Goal: Task Accomplishment & Management: Use online tool/utility

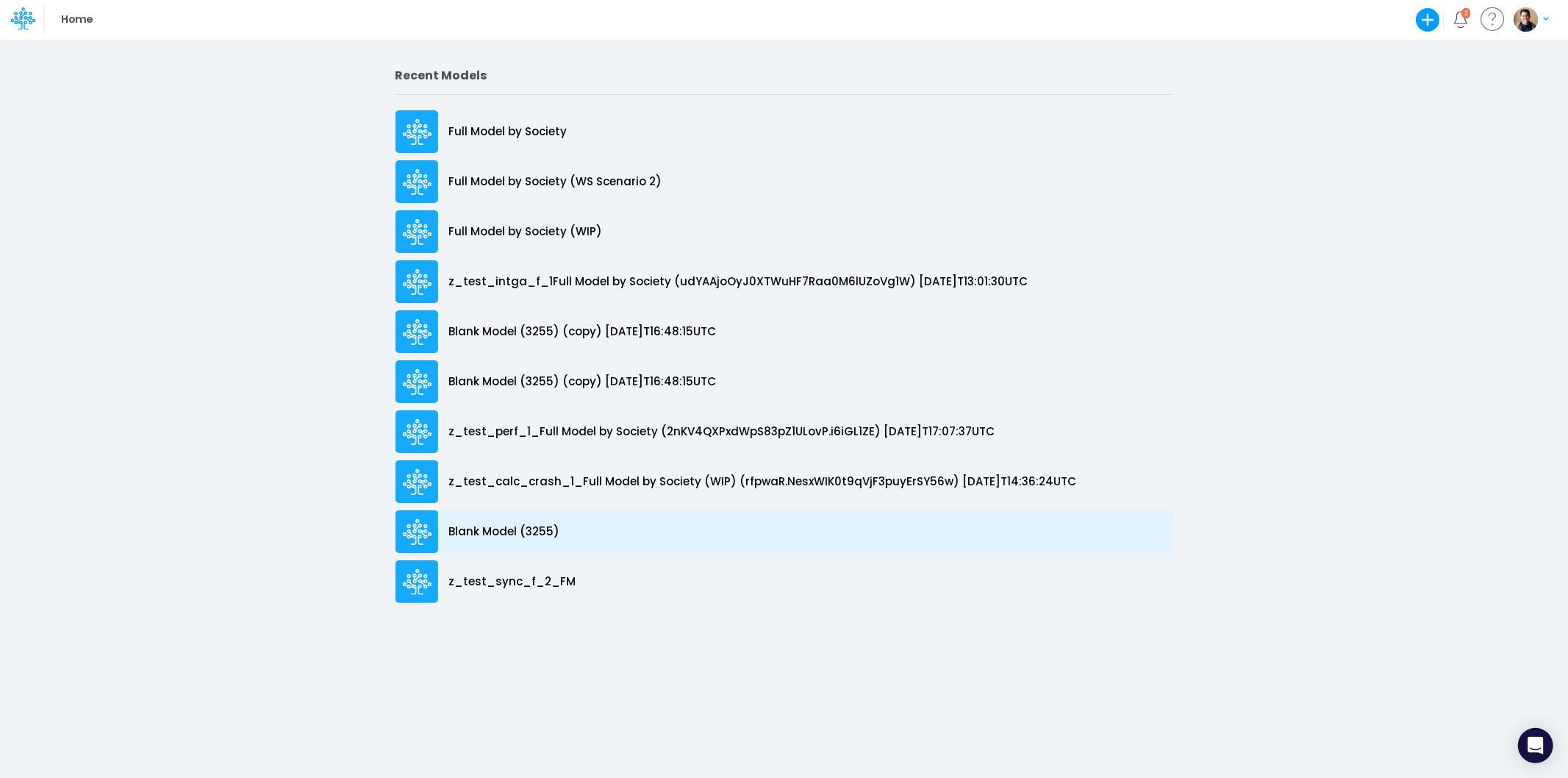
click at [544, 529] on p "Blank Model (3255)" at bounding box center [504, 531] width 111 height 17
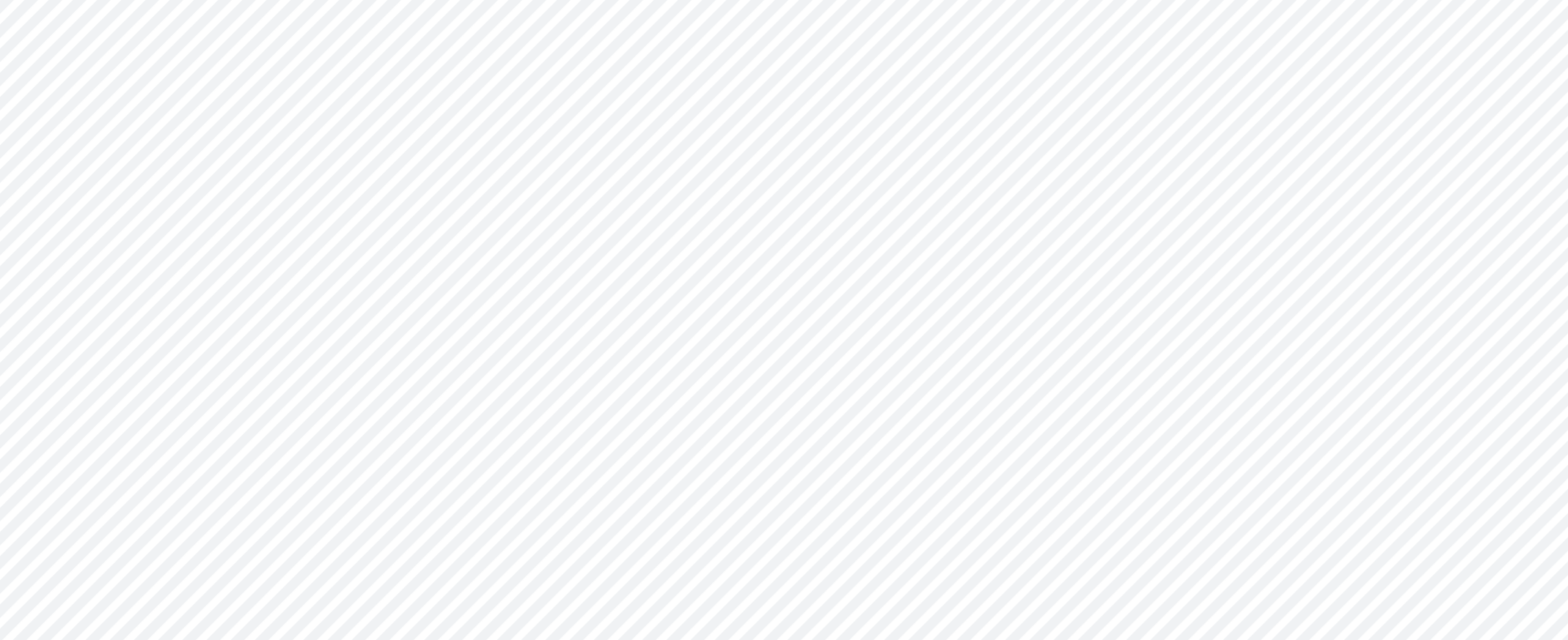
type input "0"
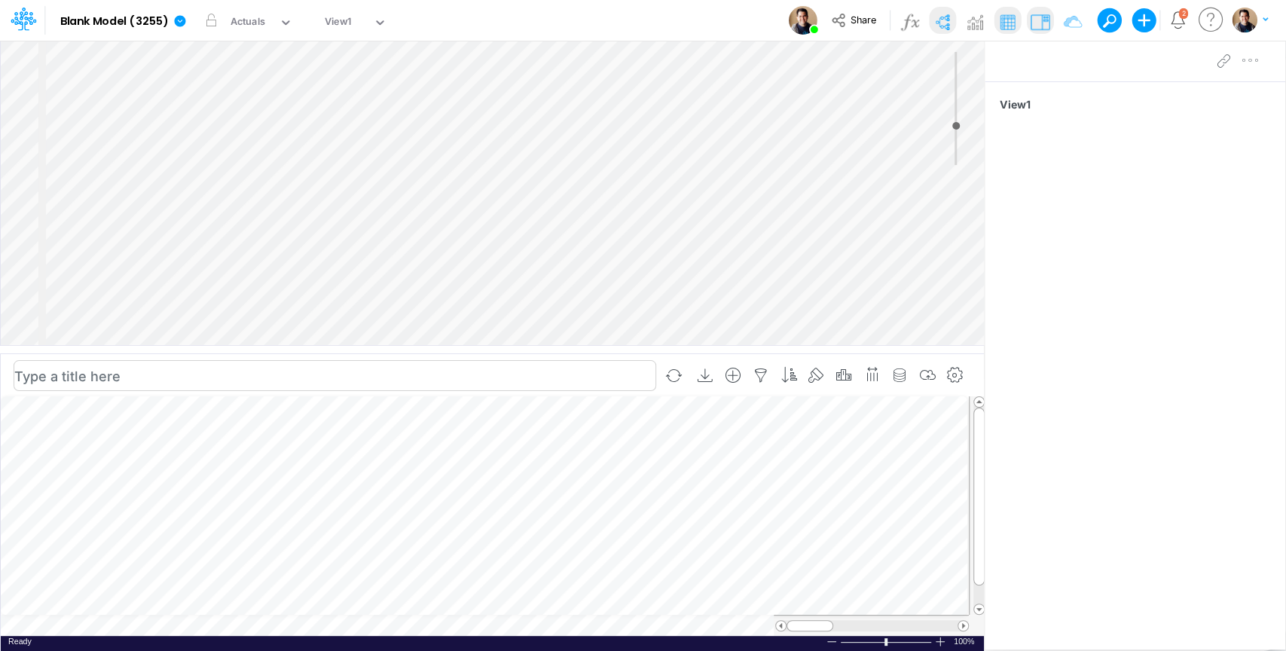
scroll to position [7, 2]
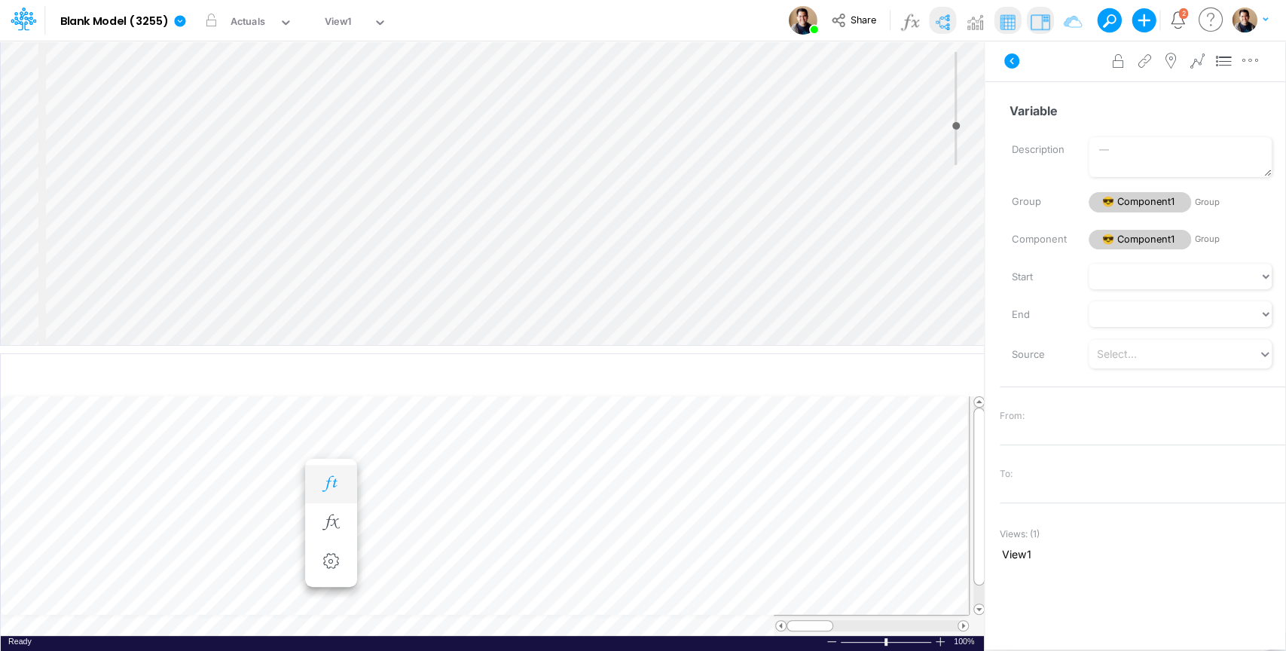
click at [331, 487] on icon "button" at bounding box center [330, 484] width 23 height 16
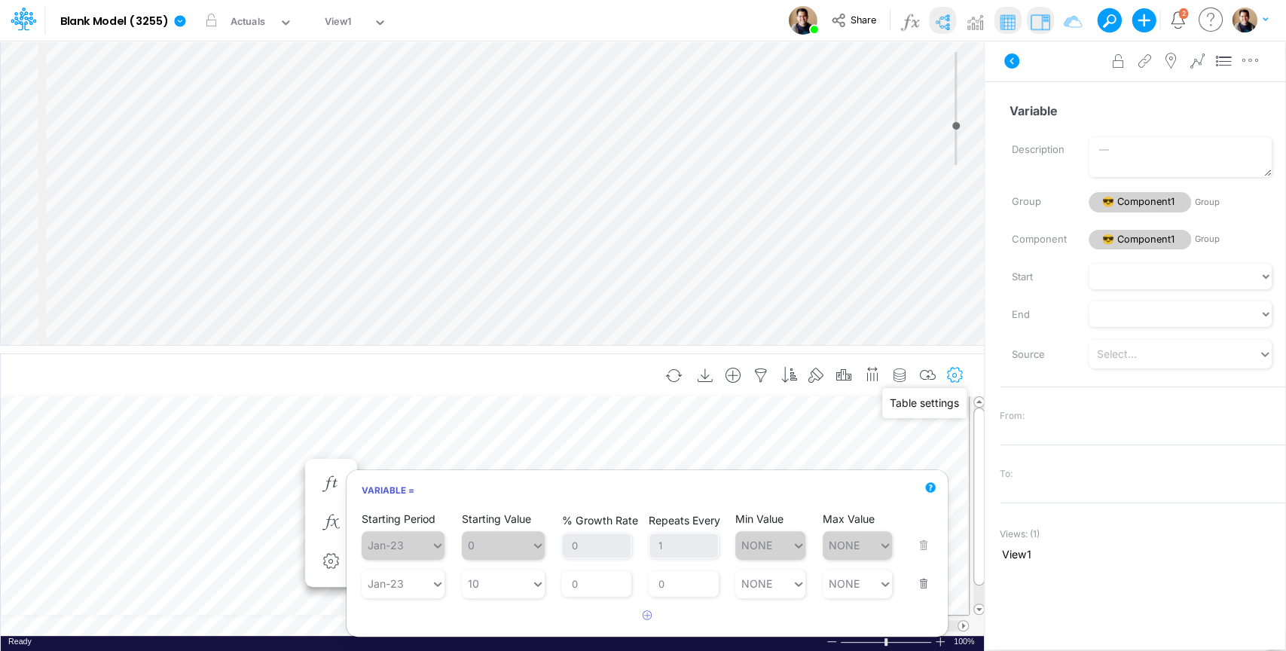
click at [950, 379] on icon "button" at bounding box center [955, 376] width 23 height 16
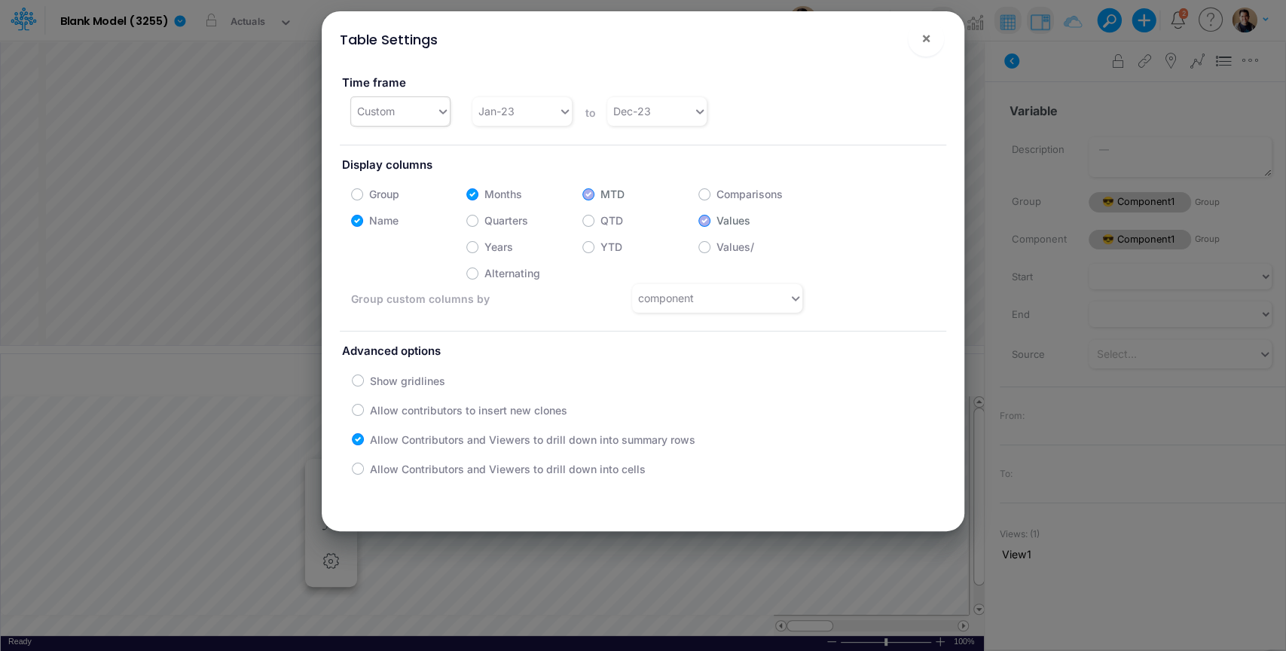
click at [392, 112] on div "Custom" at bounding box center [376, 111] width 38 height 16
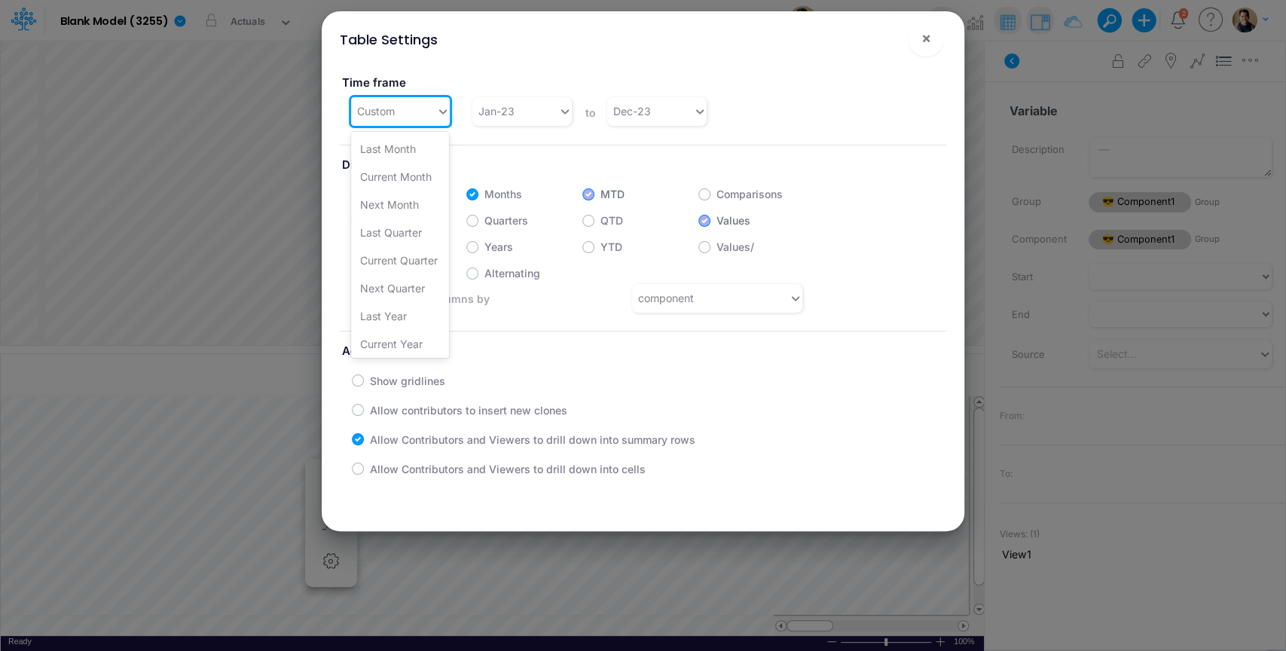
scroll to position [289, 0]
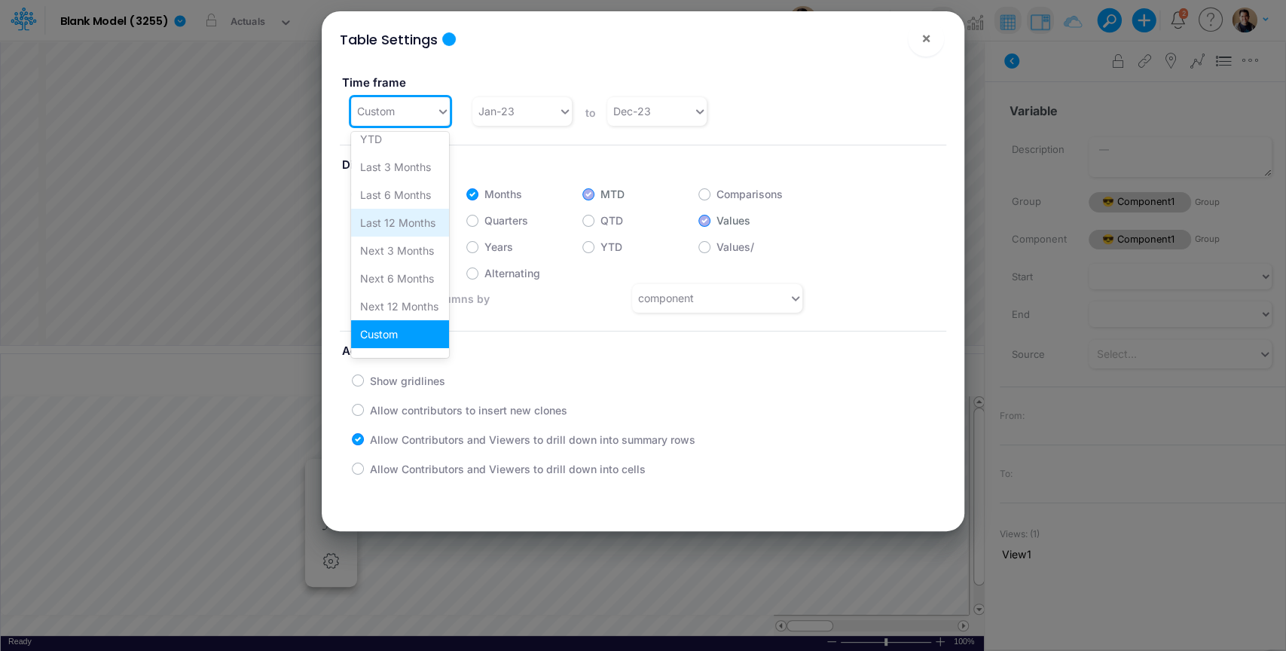
click at [392, 220] on div "Last 12 Months" at bounding box center [400, 223] width 98 height 28
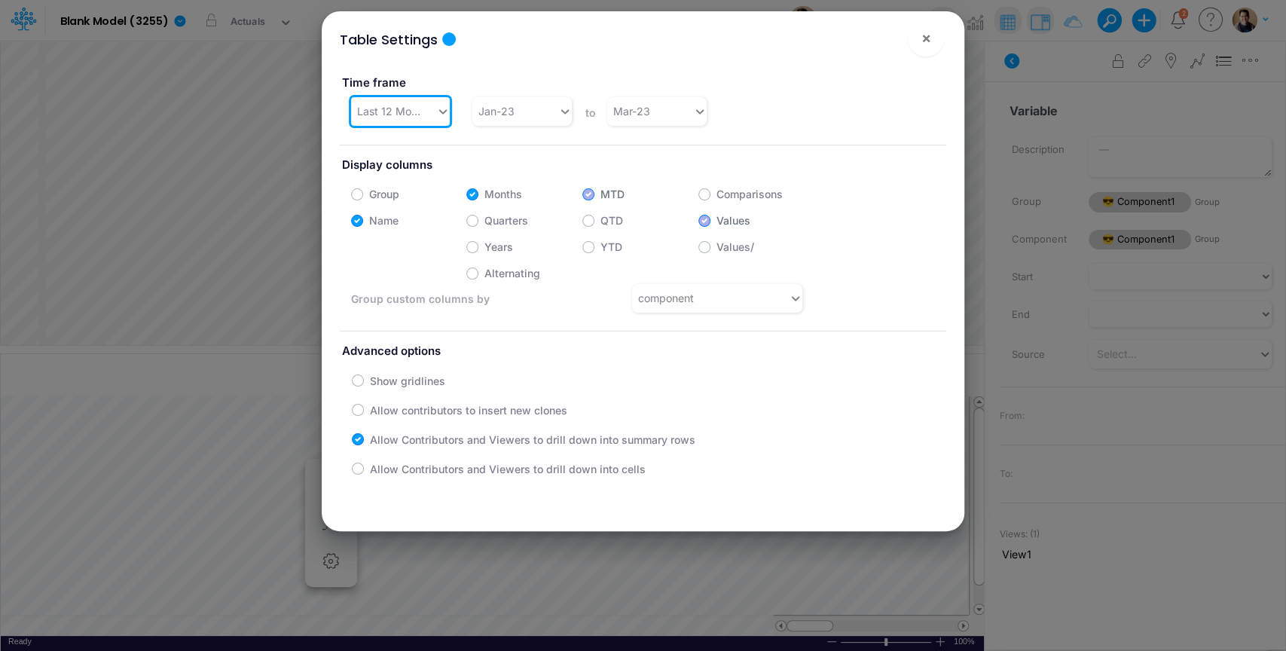
click at [396, 103] on div "Last 12 Months" at bounding box center [391, 111] width 68 height 16
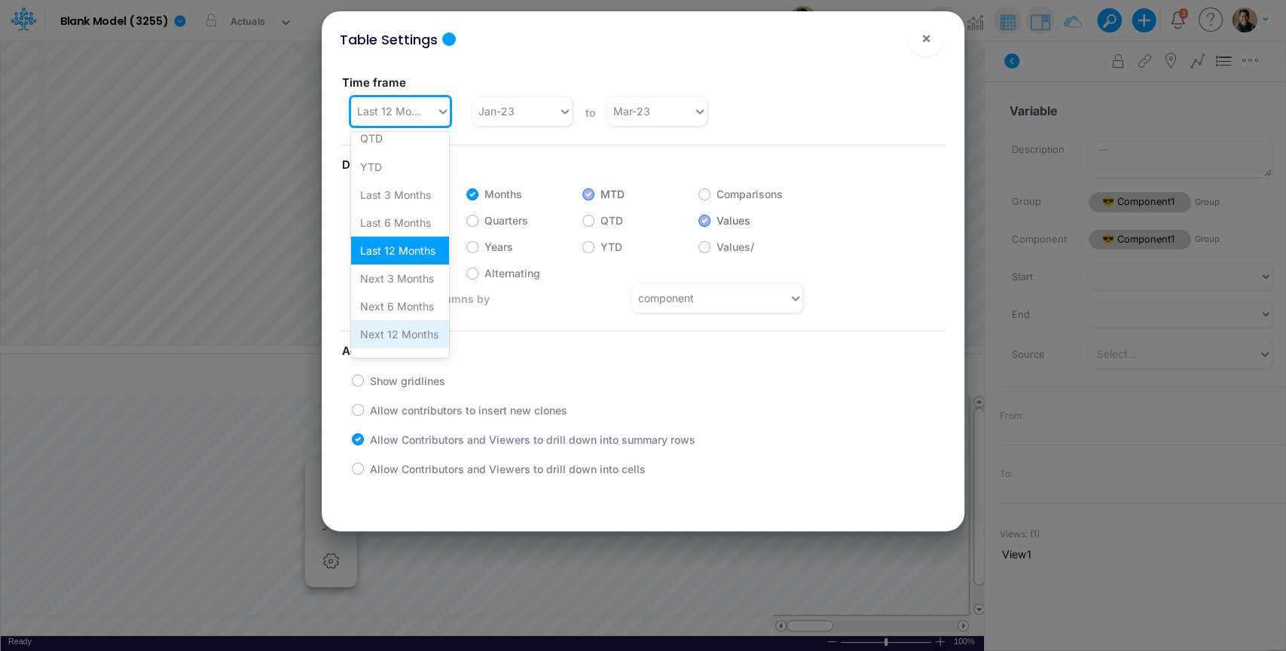
click at [415, 329] on div "Next 12 Months" at bounding box center [400, 334] width 98 height 28
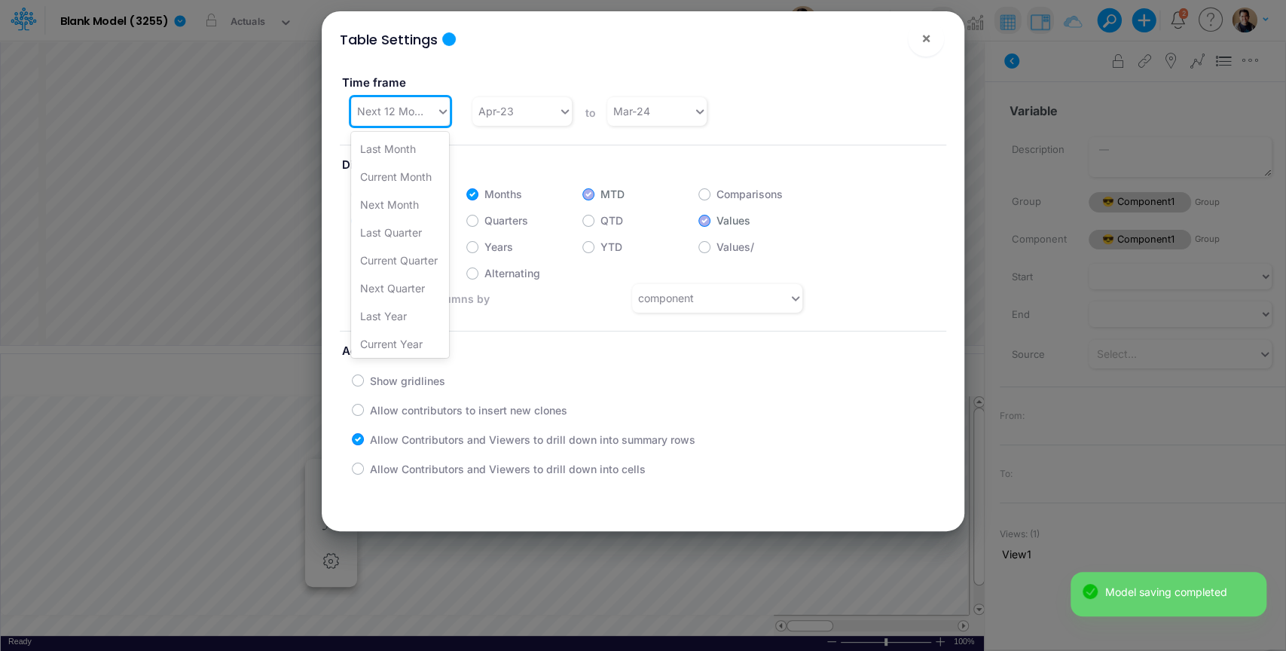
click at [418, 111] on div "Next 12 Months" at bounding box center [391, 111] width 68 height 16
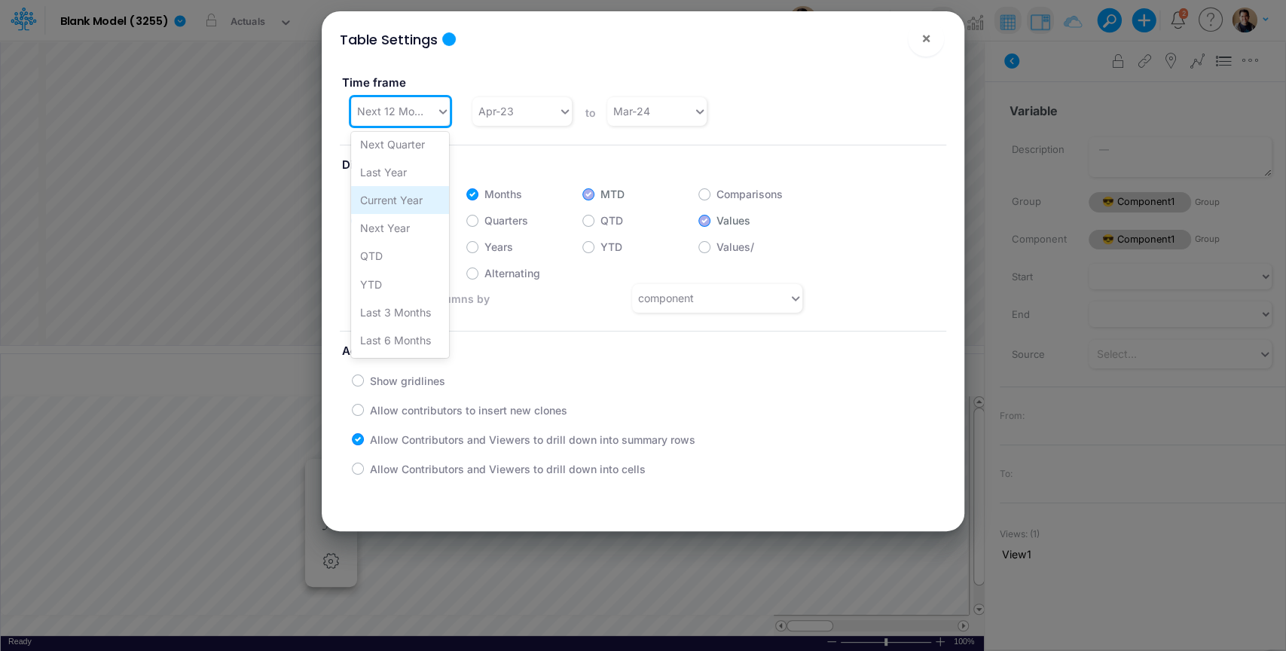
click at [420, 196] on div "Current Year" at bounding box center [400, 200] width 98 height 28
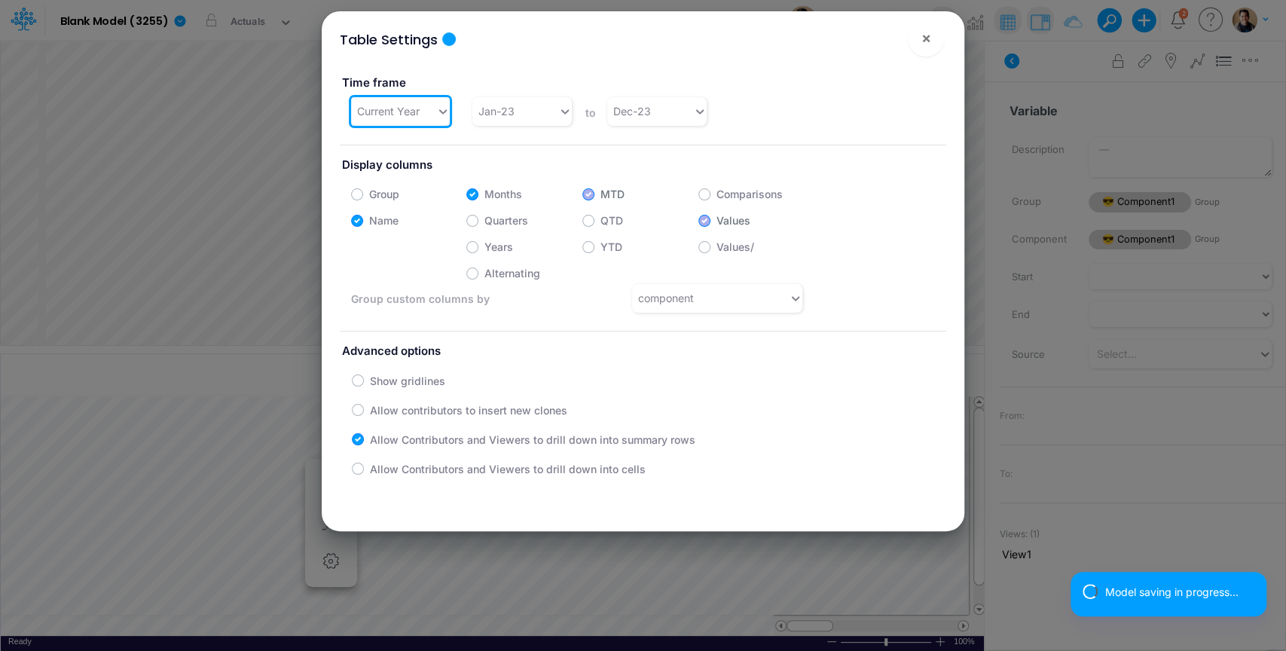
click at [412, 90] on label "Time frame" at bounding box center [486, 83] width 292 height 28
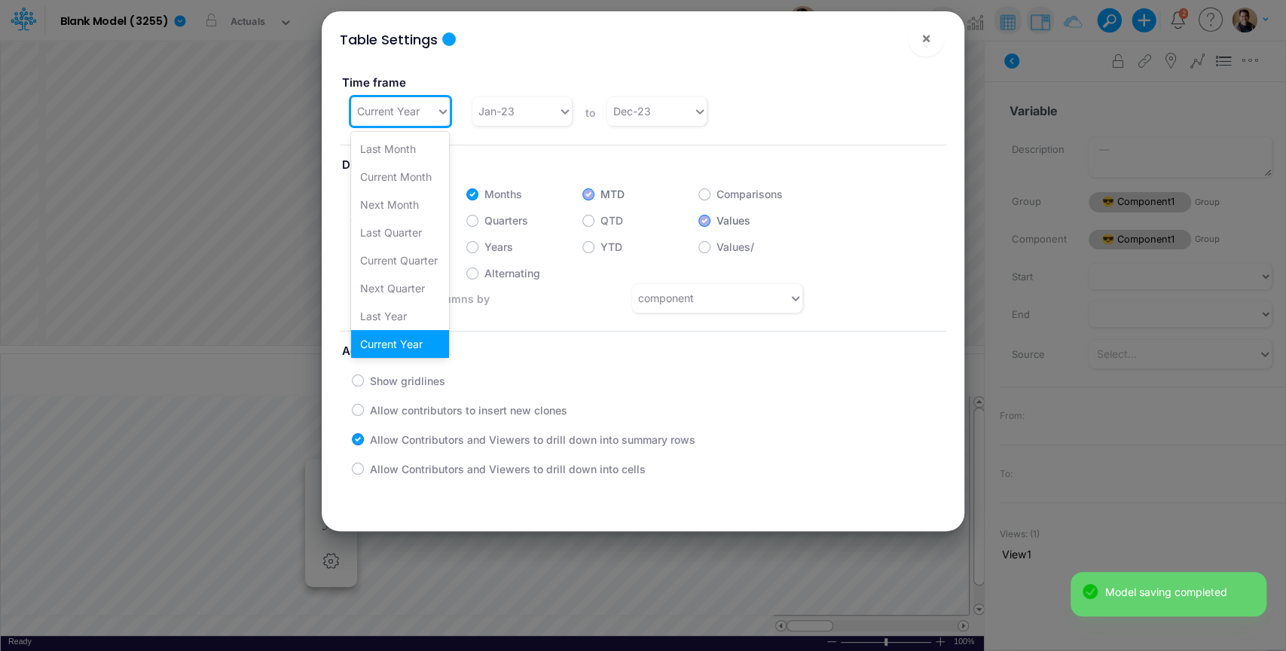
click at [414, 111] on div "Current Year" at bounding box center [388, 111] width 63 height 16
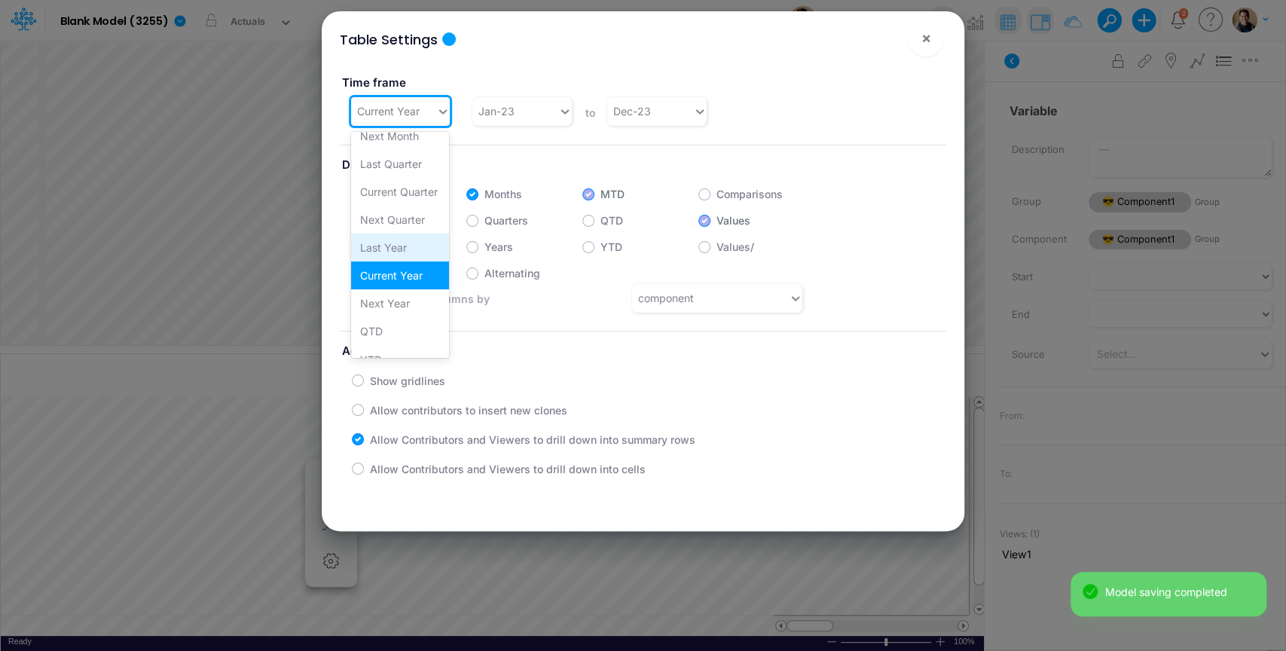
scroll to position [93, 0]
click at [407, 286] on div "Next Year" at bounding box center [400, 278] width 98 height 28
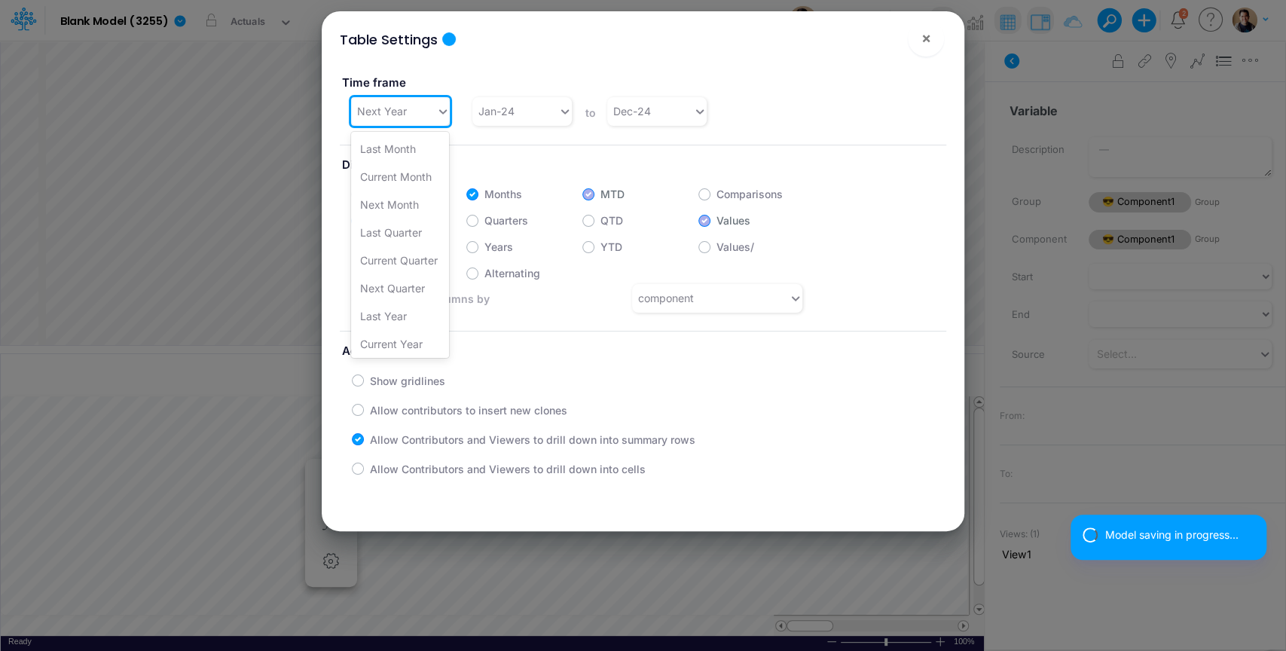
click at [386, 103] on div "Next Year" at bounding box center [382, 111] width 50 height 16
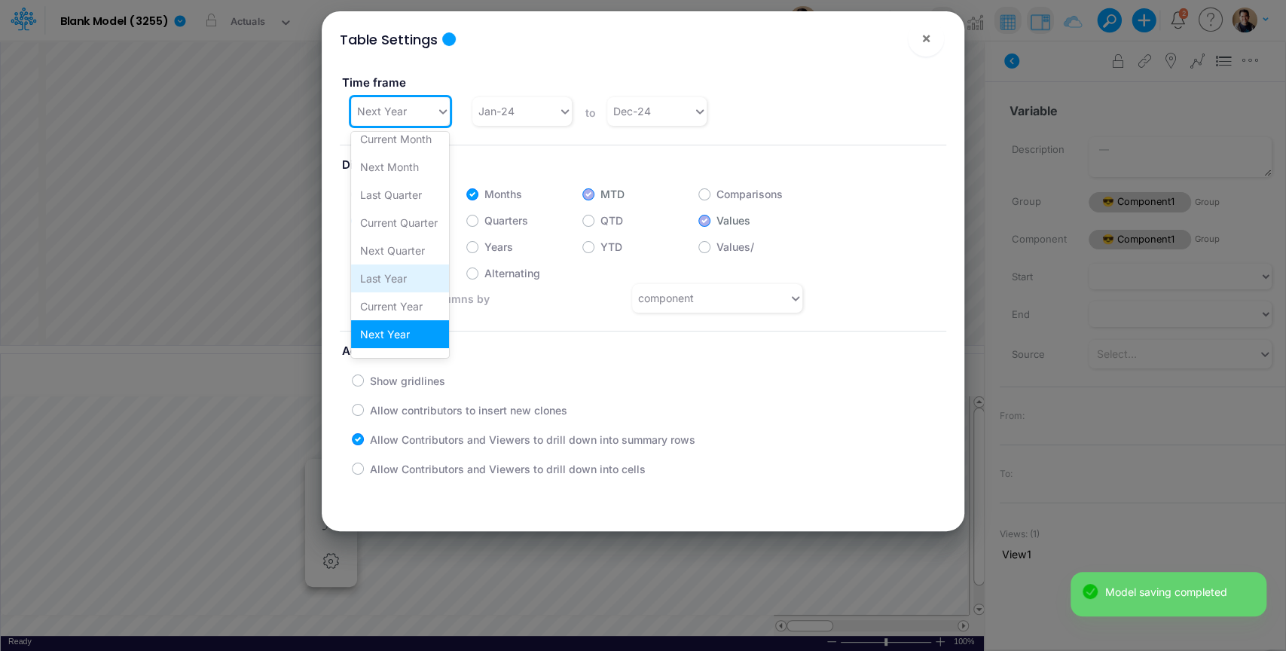
click at [408, 278] on div "Last Year" at bounding box center [400, 278] width 98 height 28
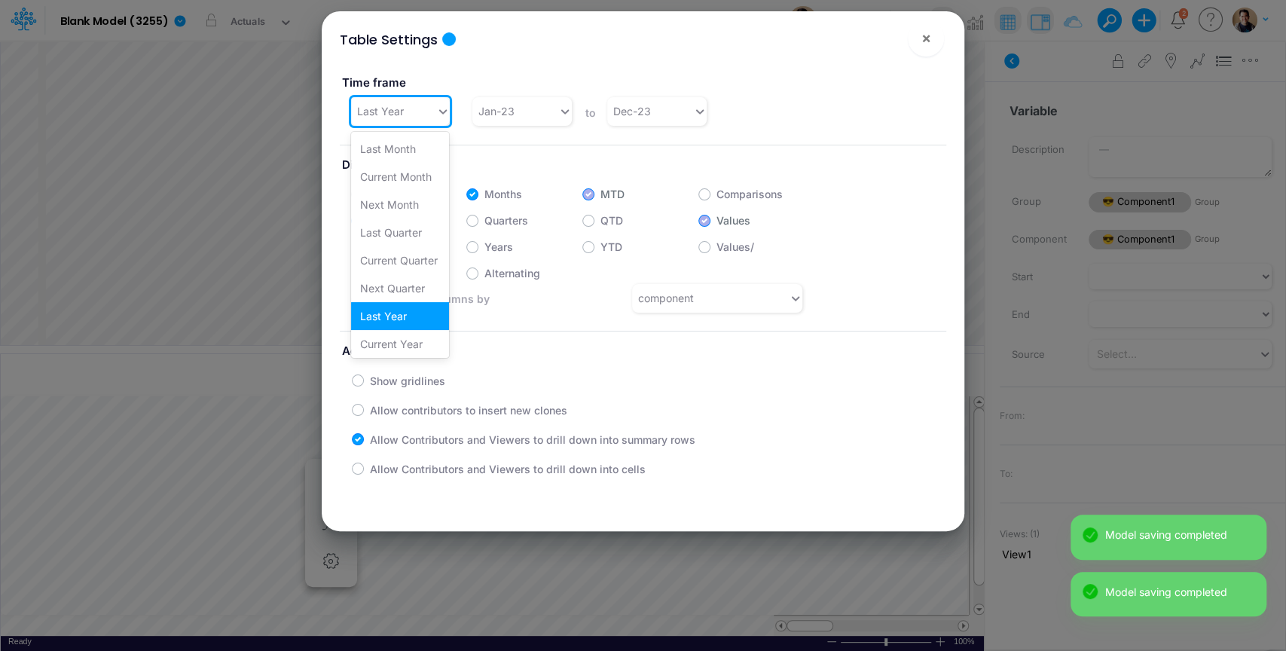
click at [411, 114] on div "Last Year" at bounding box center [394, 111] width 86 height 25
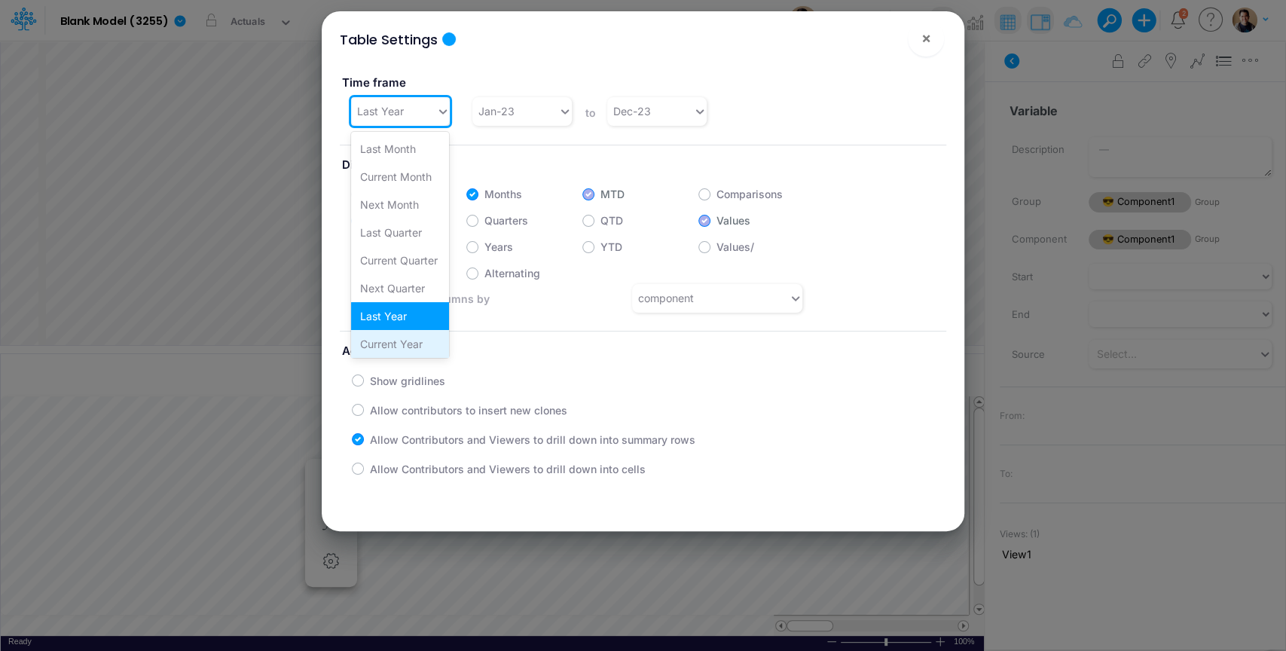
click at [427, 346] on div "Current Year" at bounding box center [400, 344] width 98 height 28
click at [393, 116] on div "Current Year" at bounding box center [388, 111] width 63 height 16
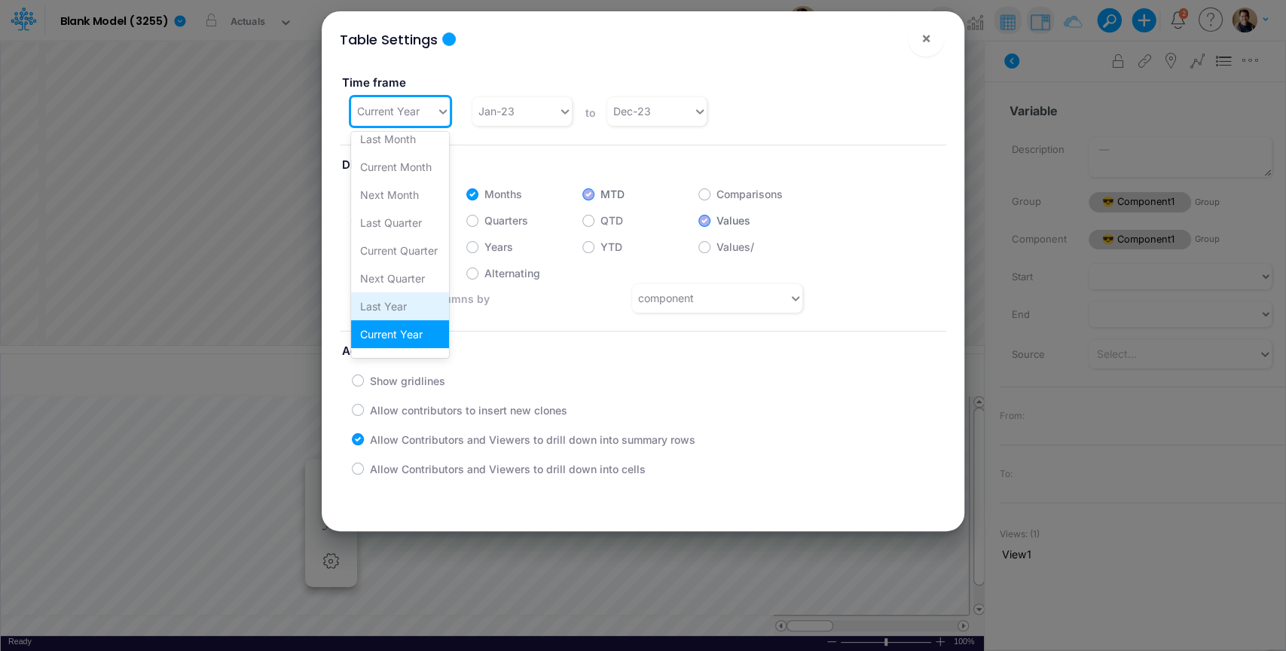
scroll to position [261, 0]
click at [386, 113] on div "Current Year" at bounding box center [388, 111] width 63 height 16
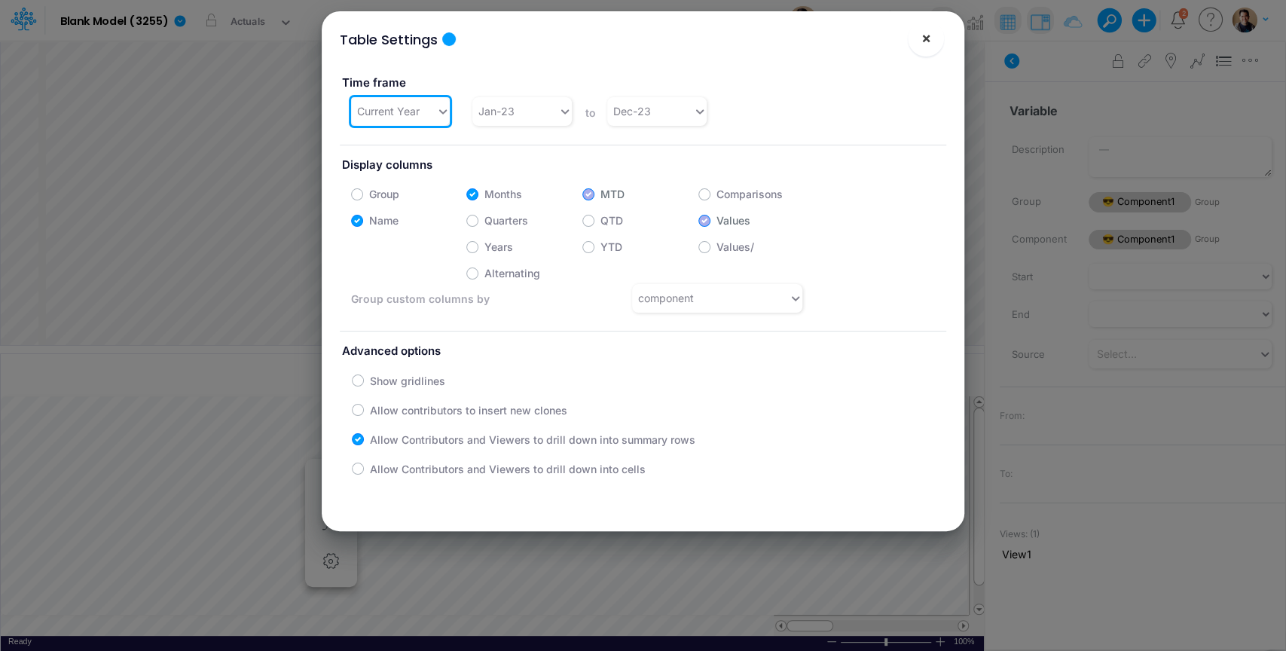
click at [917, 38] on button "×" at bounding box center [926, 38] width 36 height 36
